Goal: Task Accomplishment & Management: Use online tool/utility

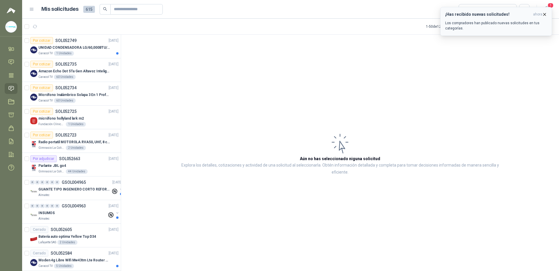
click at [513, 23] on p "Los compradores han publicado nuevas solicitudes en tus categorías." at bounding box center [496, 25] width 102 height 10
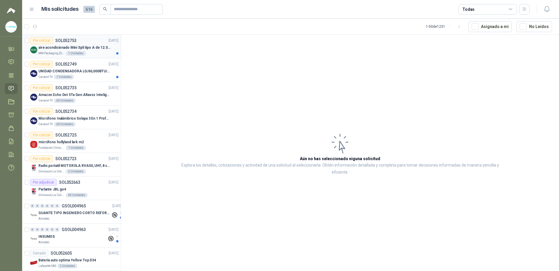
click at [96, 45] on p "aire acondicionado Mini Spli tipo A de 12.000 BTU." at bounding box center [74, 48] width 73 height 6
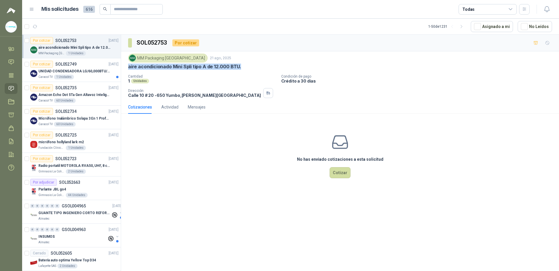
drag, startPoint x: 243, startPoint y: 67, endPoint x: 128, endPoint y: 68, distance: 114.2
click at [128, 68] on div "aire acondicionado Mini Spli tipo A de 12.000 BTU." at bounding box center [340, 67] width 424 height 6
copy p "aire acondicionado Mini Spli tipo A de 12.000 BTU."
click at [320, 221] on div "SOL052753 Por cotizar MM Packaging [GEOGRAPHIC_DATA] [DATE] aire acondicionado …" at bounding box center [340, 154] width 438 height 238
